Goal: Transaction & Acquisition: Purchase product/service

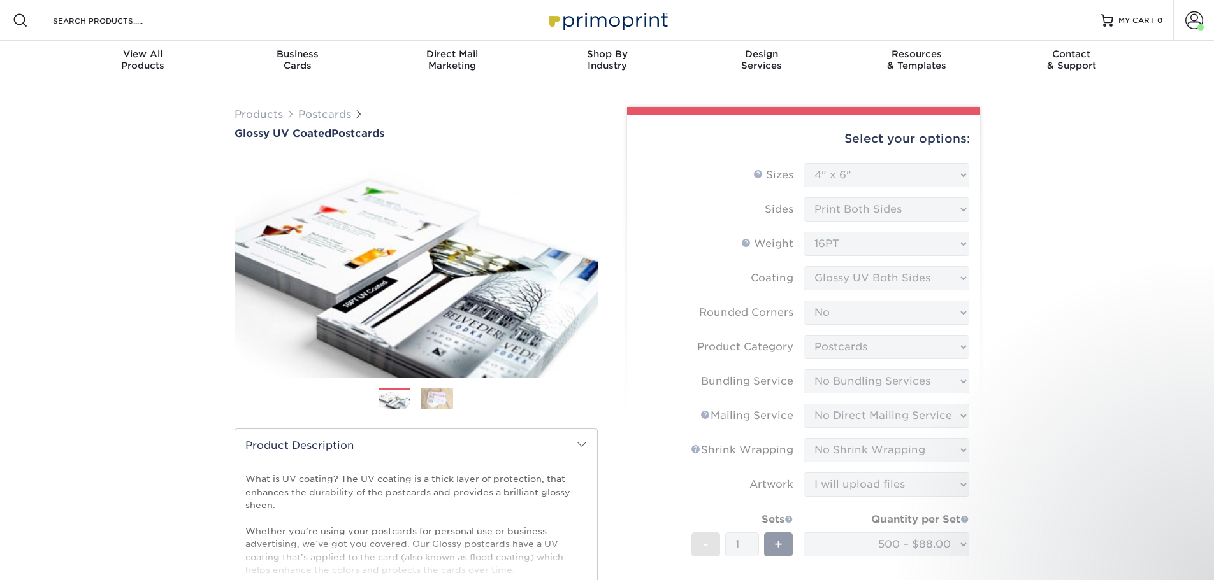
select select "4.00x6.00"
select select "0"
select select "9b7272e0-d6c8-4c3c-8e97-d3a1bcdab858"
select select "58689abb-25c0-461c-a4c3-a80b627d6649"
select select "3e5e9bdd-d78a-4c28-a41d-fe1407925ca6"
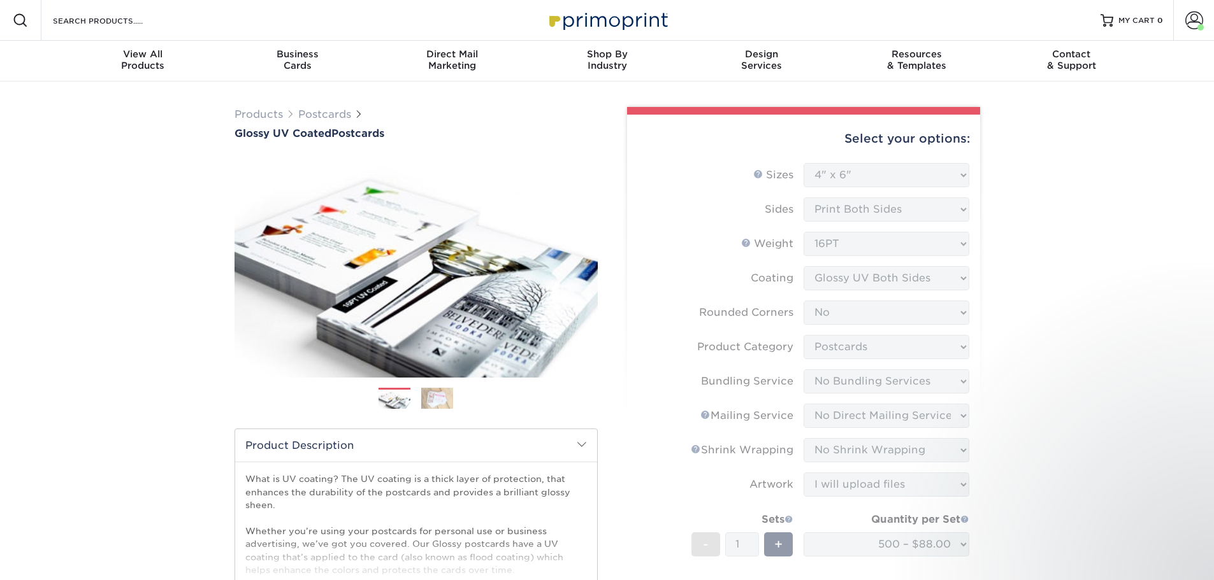
select select "c8749376-e7da-41d0-b3dc-647faf84d907"
select select "upload"
select select "500 – $88.00"
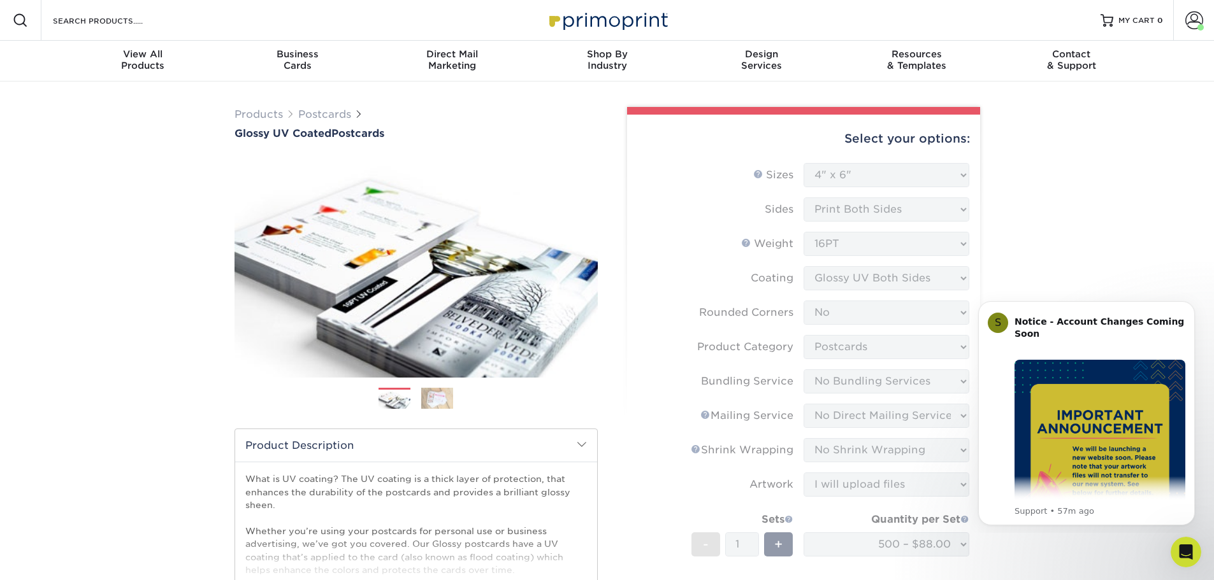
click at [440, 400] on img at bounding box center [437, 398] width 32 height 22
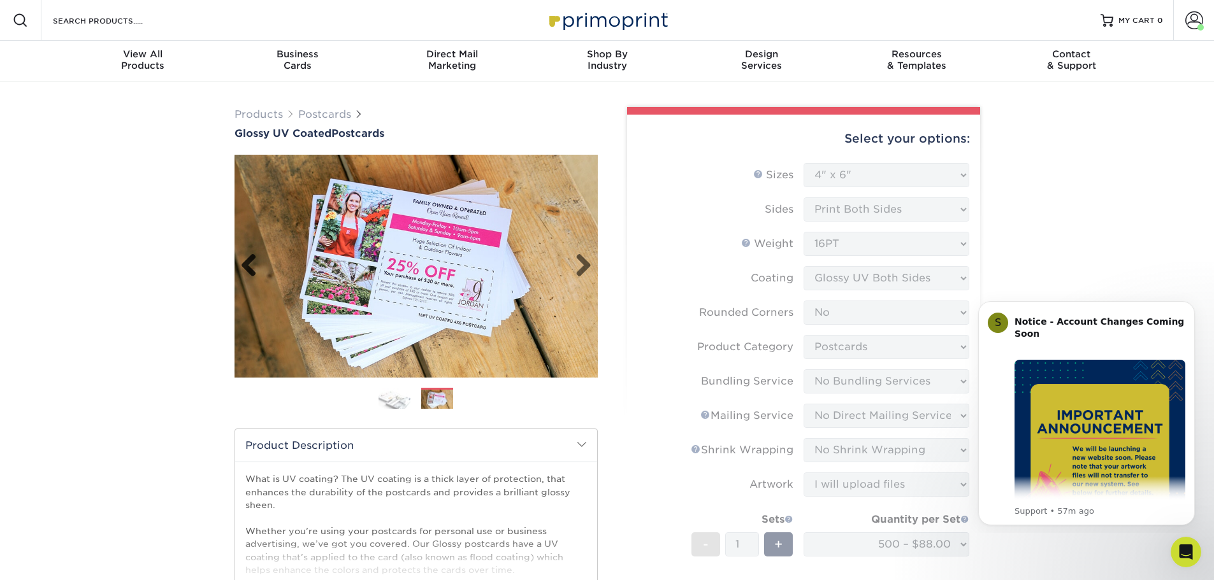
click at [254, 271] on link "Previous" at bounding box center [253, 266] width 25 height 25
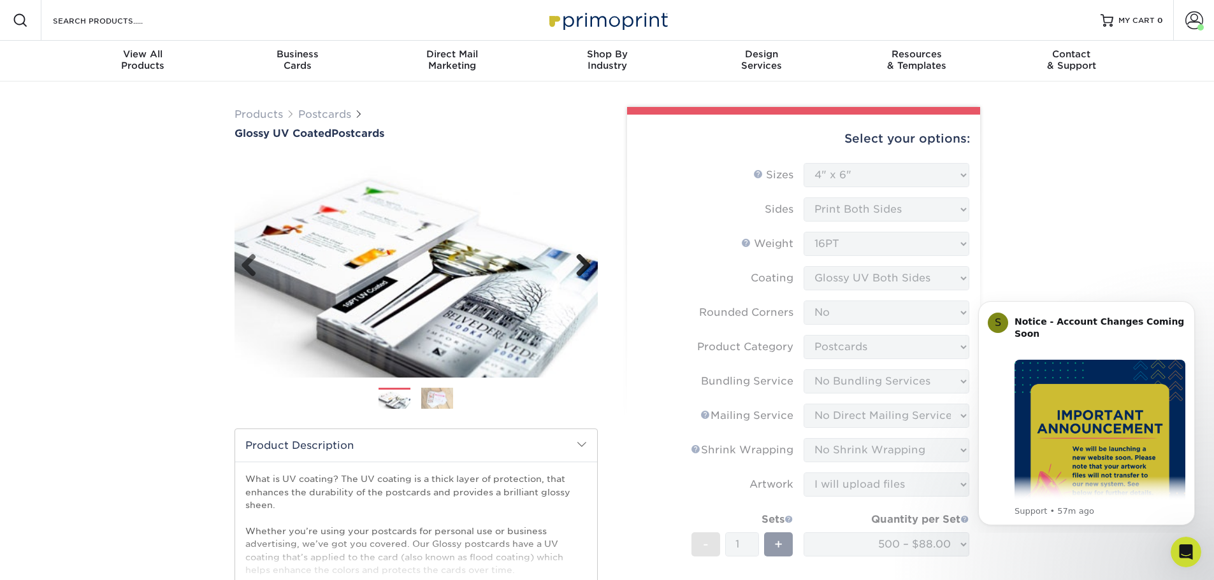
click at [590, 263] on link "Next" at bounding box center [578, 266] width 25 height 25
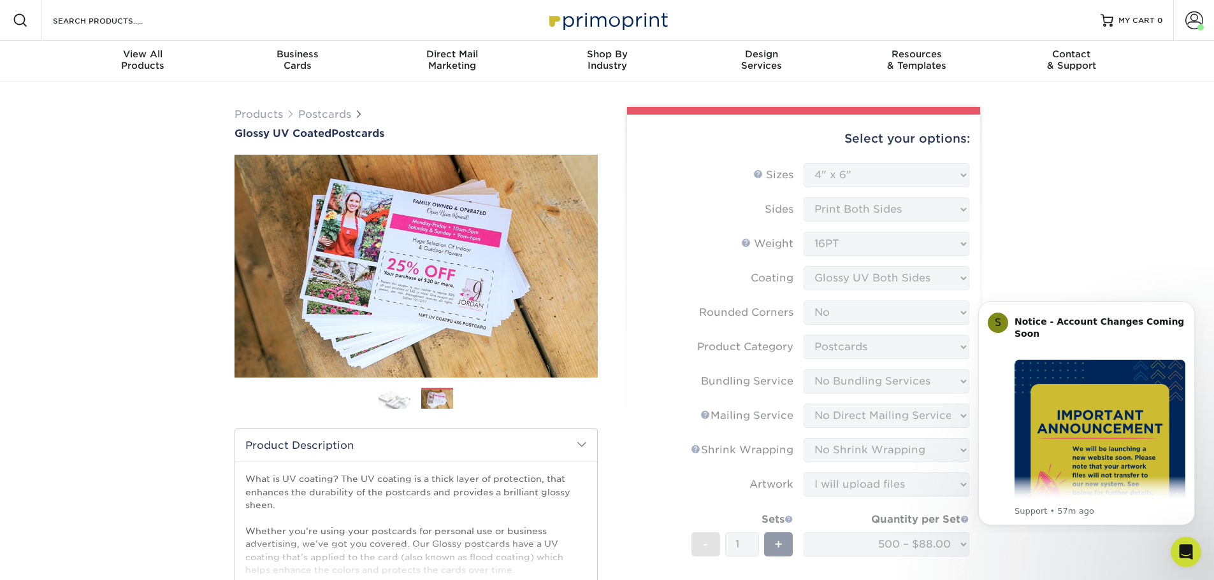
click at [597, 125] on div "Products Postcards Glossy UV Coated Postcards" at bounding box center [415, 123] width 363 height 32
click at [577, 262] on link "Next" at bounding box center [578, 266] width 25 height 25
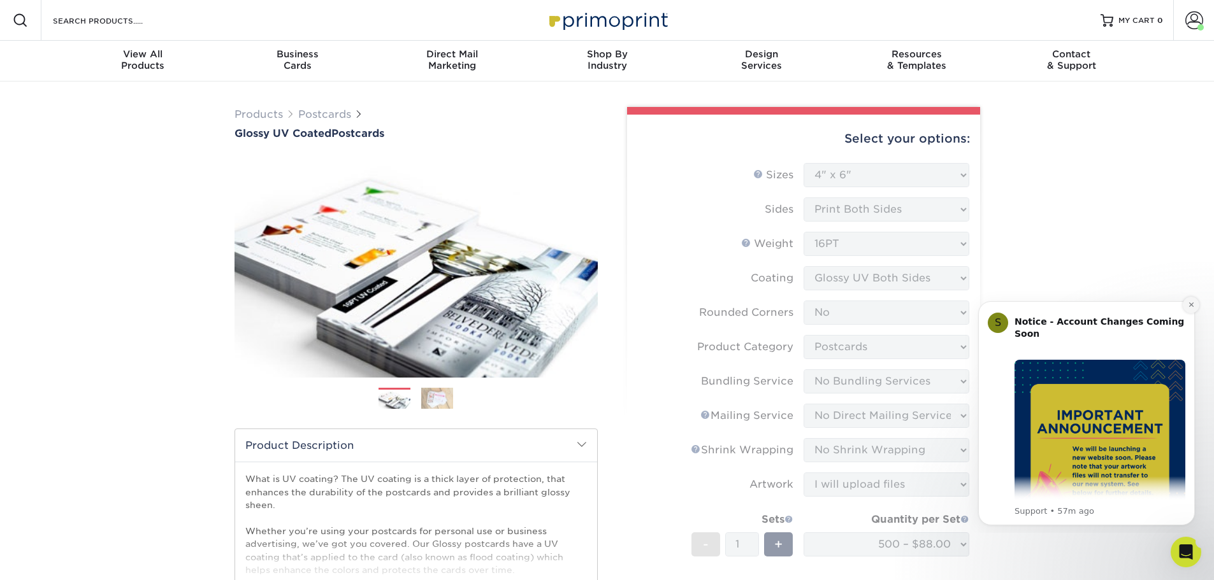
drag, startPoint x: 1191, startPoint y: 303, endPoint x: 2012, endPoint y: 528, distance: 850.7
click at [1191, 303] on icon "Dismiss notification" at bounding box center [1190, 304] width 7 height 7
